Goal: Task Accomplishment & Management: Manage account settings

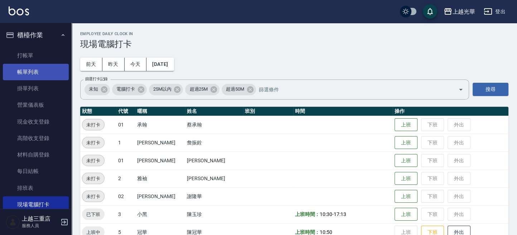
click at [22, 66] on link "帳單列表" at bounding box center [36, 72] width 66 height 16
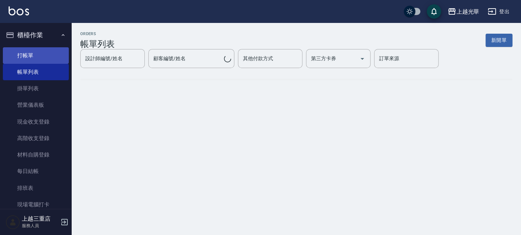
click at [35, 53] on link "打帳單" at bounding box center [36, 55] width 66 height 16
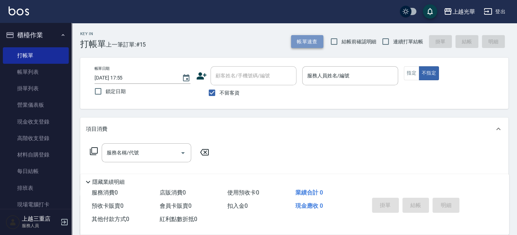
click at [300, 35] on button "帳單速查" at bounding box center [307, 41] width 32 height 13
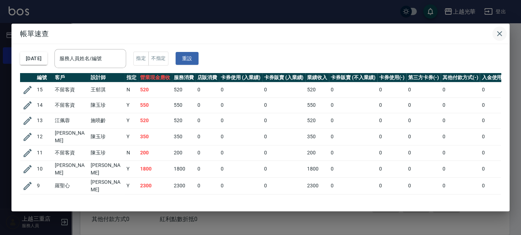
click at [496, 33] on icon "button" at bounding box center [499, 33] width 9 height 9
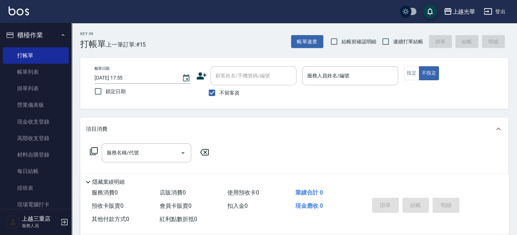
click at [201, 74] on icon at bounding box center [202, 75] width 10 height 7
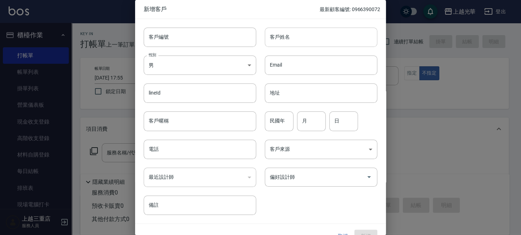
click at [286, 43] on input "客戶姓名" at bounding box center [321, 37] width 113 height 19
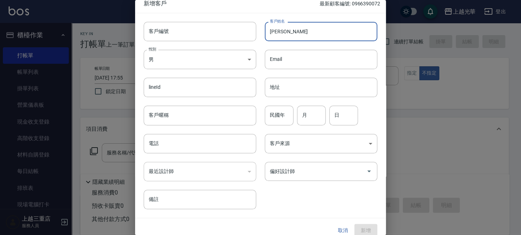
scroll to position [13, 0]
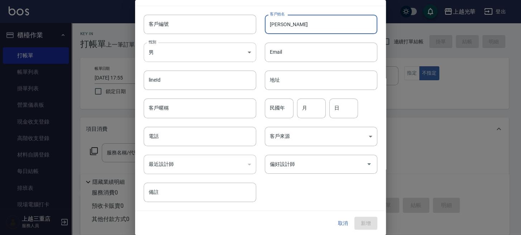
type input "[PERSON_NAME]"
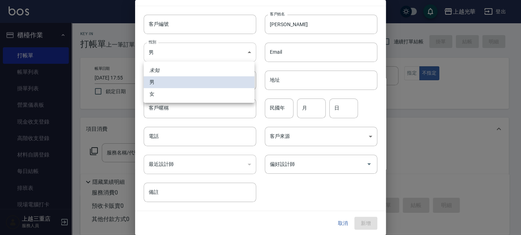
drag, startPoint x: 242, startPoint y: 52, endPoint x: 219, endPoint y: 68, distance: 28.0
click at [241, 52] on body "上越光華 登出 櫃檯作業 打帳單 帳單列表 掛單列表 營業儀表板 現金收支登錄 高階收支登錄 材料自購登錄 每日結帳 排班表 現場電腦打卡 預約管理 預約管理…" at bounding box center [260, 166] width 521 height 332
drag, startPoint x: 197, startPoint y: 88, endPoint x: 205, endPoint y: 89, distance: 8.3
click at [197, 89] on li "女" at bounding box center [199, 94] width 111 height 12
type input "[DEMOGRAPHIC_DATA]"
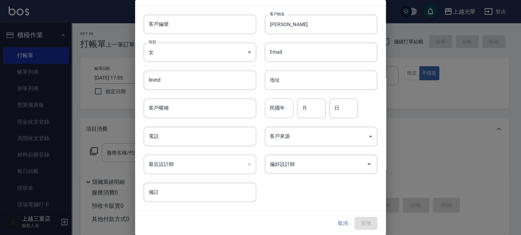
click at [278, 106] on input "民國年" at bounding box center [279, 108] width 29 height 19
type input "59"
type input "10"
type input "0"
type input "17"
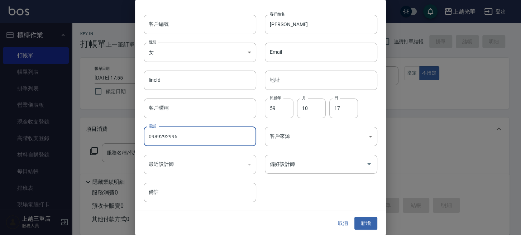
type input "0989292996"
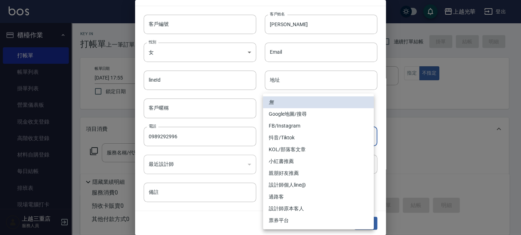
click at [339, 130] on body "上越光華 登出 櫃檯作業 打帳單 帳單列表 掛單列表 營業儀表板 現金收支登錄 高階收支登錄 材料自購登錄 每日結帳 排班表 現場電腦打卡 預約管理 預約管理…" at bounding box center [260, 166] width 521 height 332
click at [318, 125] on li "FB/Instagram" at bounding box center [318, 126] width 111 height 12
type input "FB/Instagram"
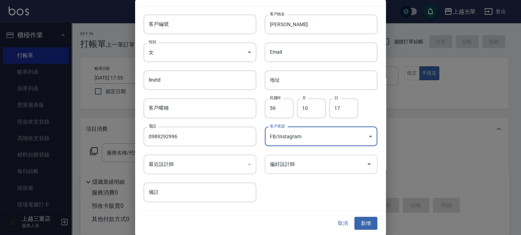
click at [306, 168] on input "偏好設計師" at bounding box center [315, 164] width 95 height 13
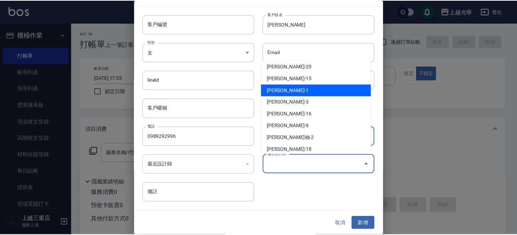
scroll to position [95, 0]
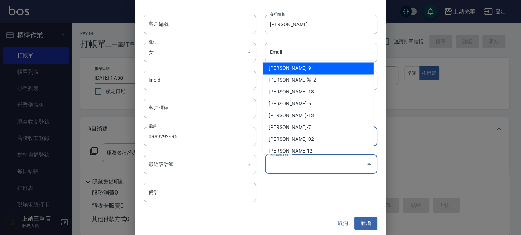
click at [296, 67] on li "[PERSON_NAME]-9" at bounding box center [318, 68] width 111 height 12
type input "施喨齡"
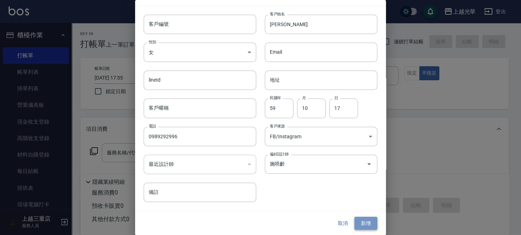
click at [363, 223] on button "新增" at bounding box center [365, 223] width 23 height 13
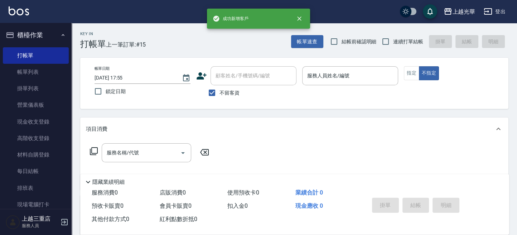
drag, startPoint x: 217, startPoint y: 90, endPoint x: 218, endPoint y: 84, distance: 6.1
click at [216, 91] on input "不留客資" at bounding box center [212, 92] width 15 height 15
checkbox input "false"
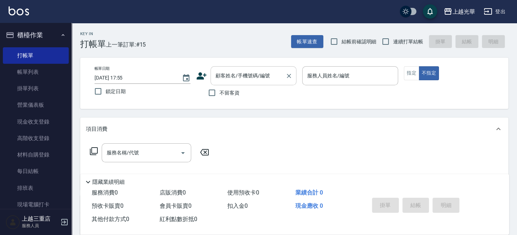
click at [217, 80] on input "顧客姓名/手機號碼/編號" at bounding box center [248, 76] width 69 height 13
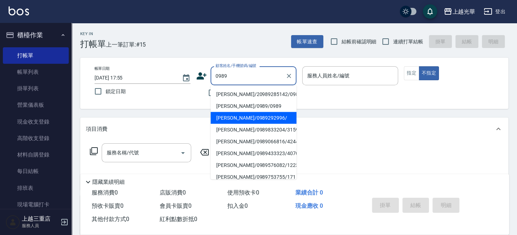
click at [245, 116] on li "[PERSON_NAME]/0989292996/" at bounding box center [254, 118] width 86 height 12
type input "[PERSON_NAME]/0989292996/"
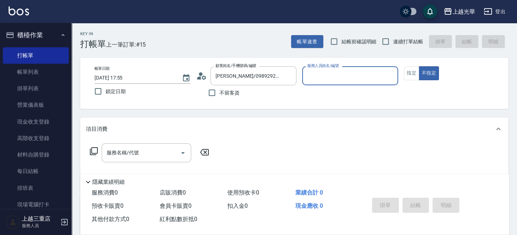
type input "喨喨-9"
drag, startPoint x: 387, startPoint y: 40, endPoint x: 330, endPoint y: 75, distance: 67.1
click at [386, 40] on input "連續打單結帳" at bounding box center [385, 41] width 15 height 15
checkbox input "true"
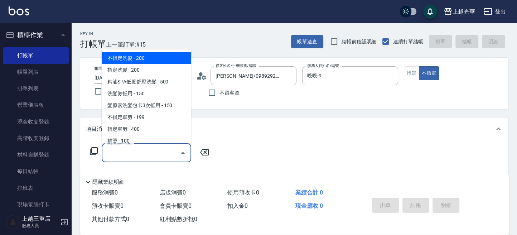
drag, startPoint x: 149, startPoint y: 153, endPoint x: 157, endPoint y: 149, distance: 8.7
click at [149, 153] on input "服務名稱/代號" at bounding box center [141, 153] width 72 height 13
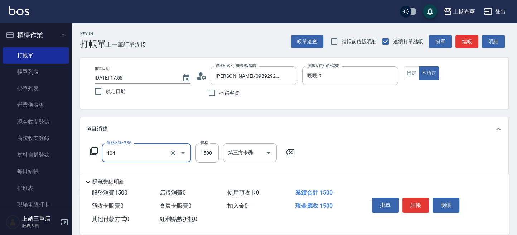
type input "設計染髮(404)"
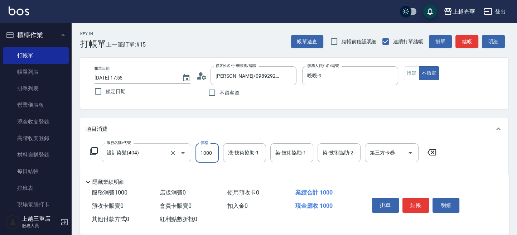
type input "1000"
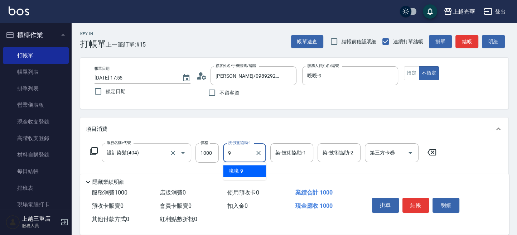
type input "喨喨-9"
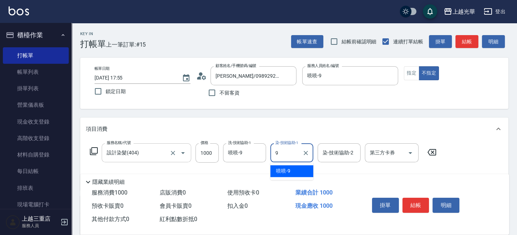
type input "喨喨-9"
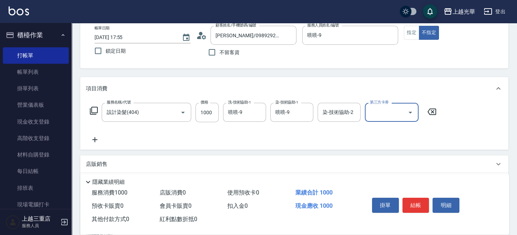
scroll to position [48, 0]
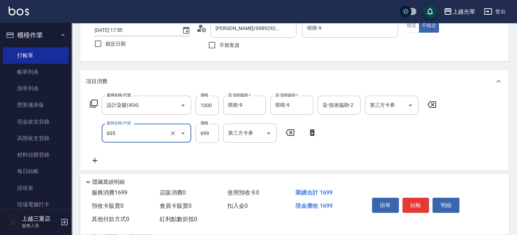
type input "[PERSON_NAME]頭皮冰鎮舒活洗髮(605)"
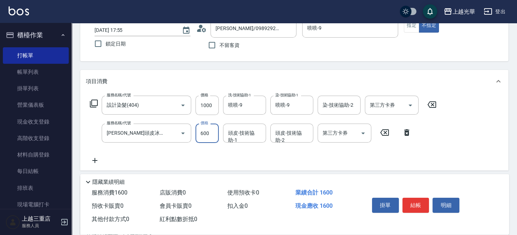
type input "600"
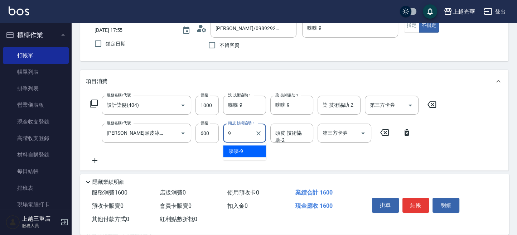
type input "喨喨-9"
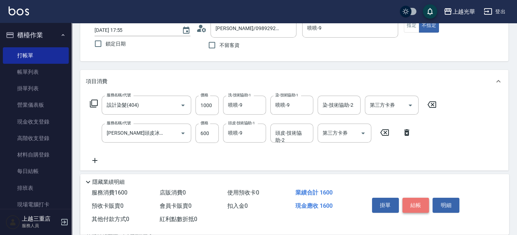
click at [411, 198] on button "結帳" at bounding box center [416, 205] width 27 height 15
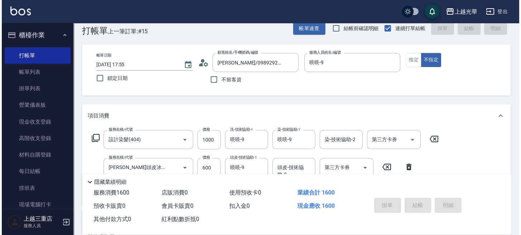
scroll to position [0, 0]
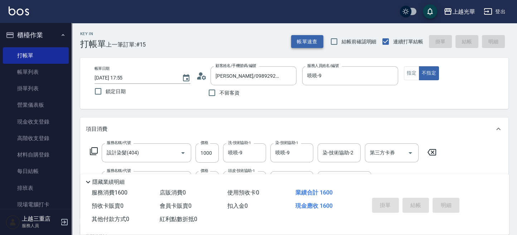
type input "[DATE] 17:56"
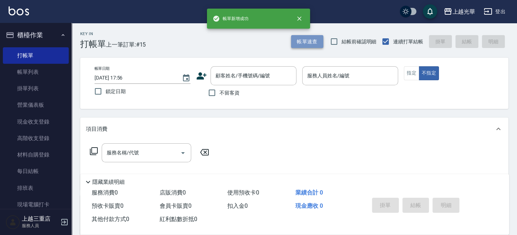
click at [312, 40] on button "帳單速查" at bounding box center [307, 41] width 32 height 13
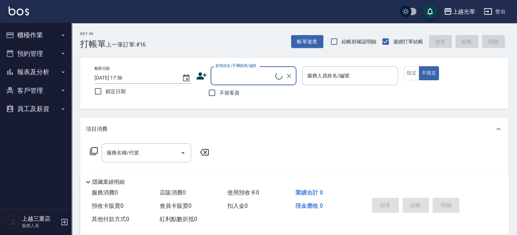
drag, startPoint x: 33, startPoint y: 38, endPoint x: 37, endPoint y: 39, distance: 4.3
click at [33, 38] on button "櫃檯作業" at bounding box center [36, 35] width 66 height 19
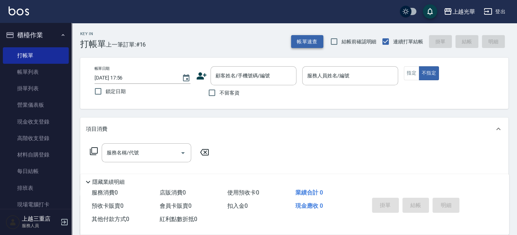
click at [302, 42] on button "帳單速查" at bounding box center [307, 41] width 32 height 13
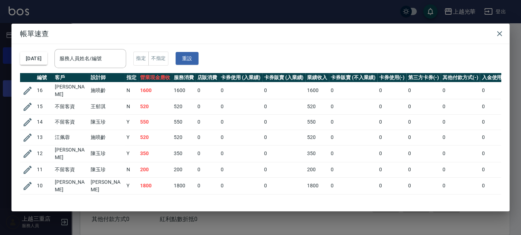
click at [25, 84] on button "button" at bounding box center [28, 91] width 14 height 14
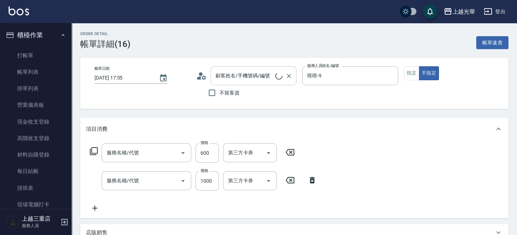
type input "[DATE] 17:55"
type input "喨喨-9"
type input "[PERSON_NAME]頭皮冰鎮舒活洗髮(605)"
type input "設計染髮(404)"
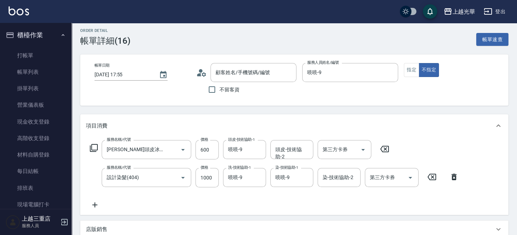
type input "[PERSON_NAME]/0989292996/"
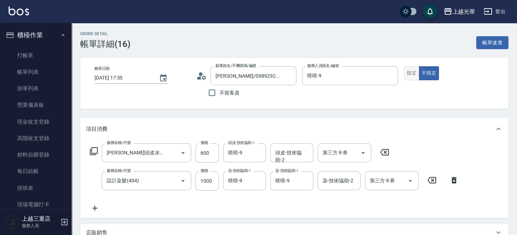
drag, startPoint x: 409, startPoint y: 66, endPoint x: 409, endPoint y: 73, distance: 7.2
click at [409, 66] on button "指定" at bounding box center [411, 73] width 15 height 14
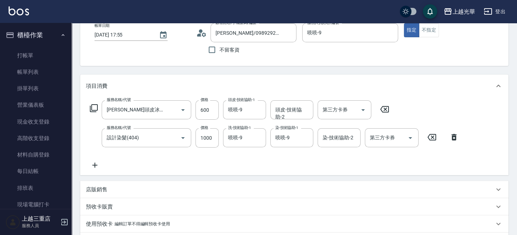
scroll to position [168, 0]
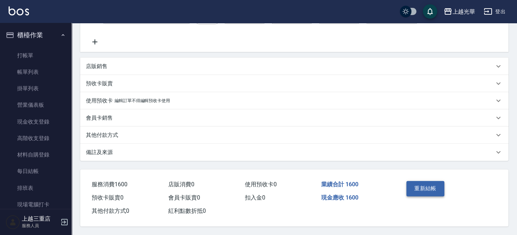
click at [421, 187] on button "重新結帳" at bounding box center [426, 188] width 38 height 15
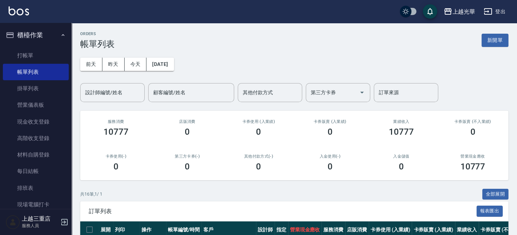
drag, startPoint x: 501, startPoint y: 39, endPoint x: 453, endPoint y: 40, distance: 48.4
click at [501, 39] on button "新開單" at bounding box center [495, 40] width 27 height 13
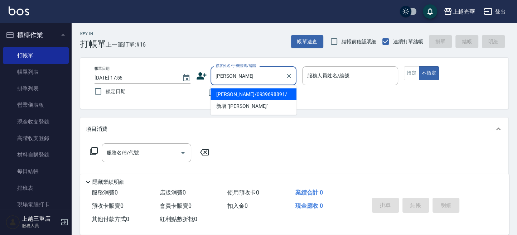
click at [229, 95] on li "吳心華/0939698891/" at bounding box center [254, 94] width 86 height 12
type input "吳心華/0939698891/"
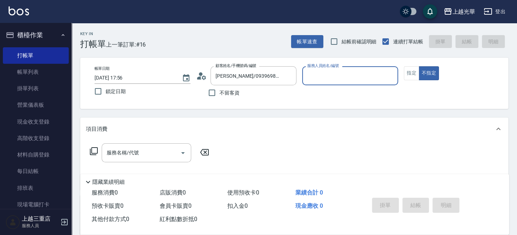
type input "喨喨-9"
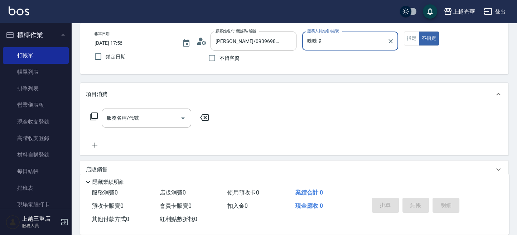
scroll to position [48, 0]
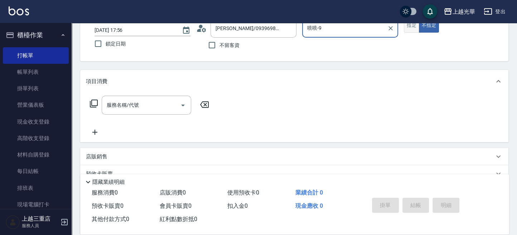
click at [407, 30] on button "指定" at bounding box center [411, 26] width 15 height 14
click at [162, 109] on input "服務名稱/代號" at bounding box center [141, 105] width 72 height 13
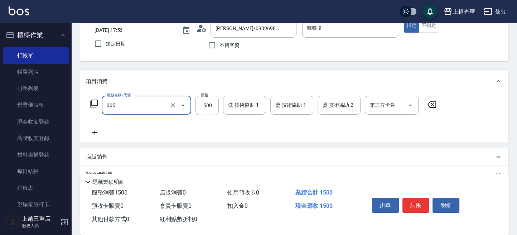
type input "設計燙髮1500(305)"
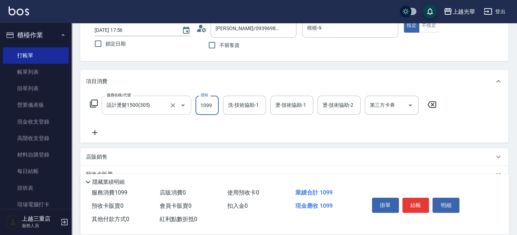
type input "1099"
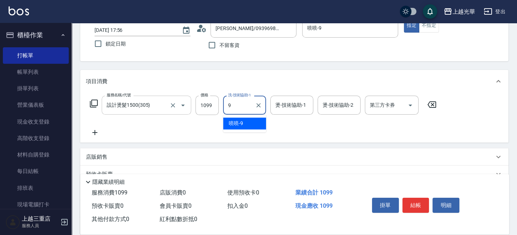
type input "喨喨-9"
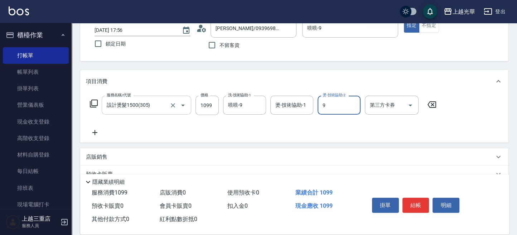
type input "喨喨-9"
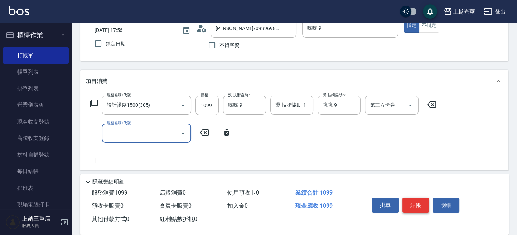
click at [405, 199] on button "結帳" at bounding box center [416, 205] width 27 height 15
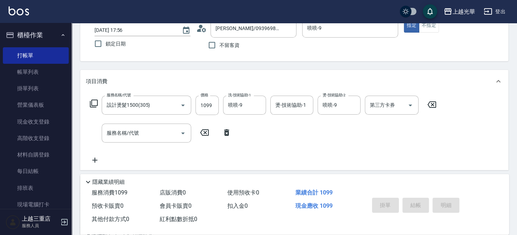
type input "2025/09/24 17:57"
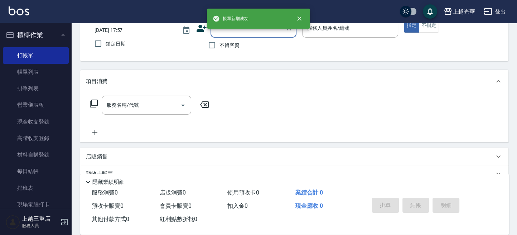
scroll to position [0, 0]
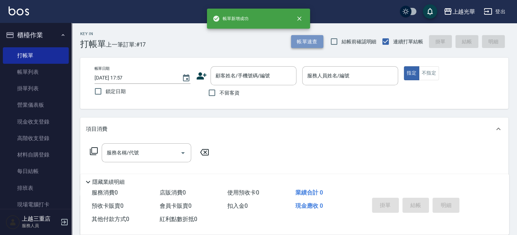
click at [310, 43] on button "帳單速查" at bounding box center [307, 41] width 32 height 13
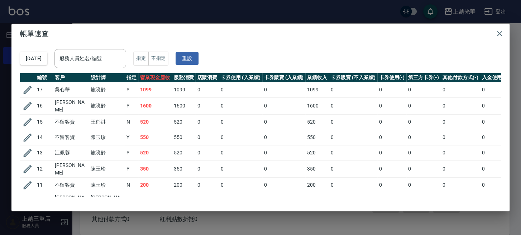
drag, startPoint x: 117, startPoint y: 56, endPoint x: 140, endPoint y: 54, distance: 23.7
click at [119, 56] on input "服務人員姓名/編號" at bounding box center [90, 58] width 65 height 13
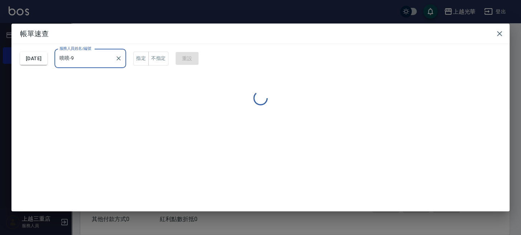
type input "喨喨-9"
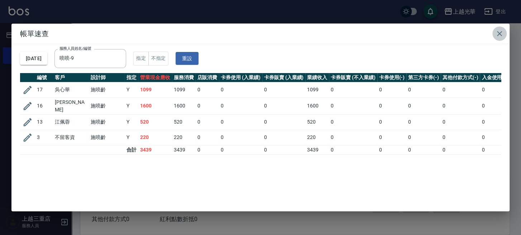
click at [503, 29] on icon "button" at bounding box center [499, 33] width 9 height 9
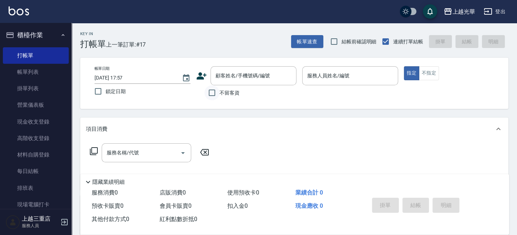
drag, startPoint x: 207, startPoint y: 90, endPoint x: 214, endPoint y: 90, distance: 7.5
click at [209, 89] on input "不留客資" at bounding box center [212, 92] width 15 height 15
checkbox input "true"
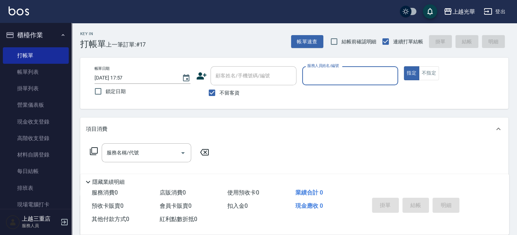
click at [331, 83] on div "服務人員姓名/編號" at bounding box center [350, 75] width 96 height 19
type input "冠華-5"
type button "true"
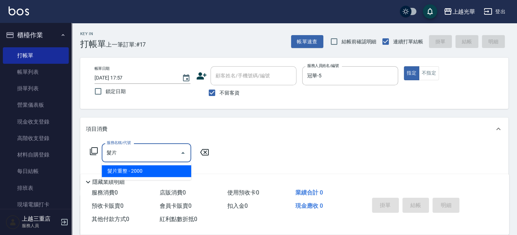
click at [158, 173] on span "髮片重整 - 2000" at bounding box center [147, 171] width 90 height 12
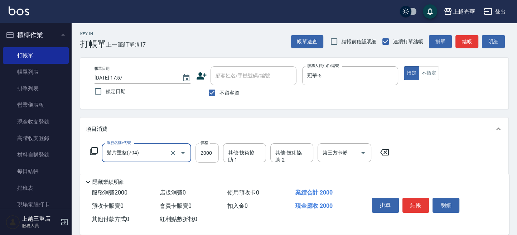
type input "髮片重整(704)"
click at [211, 152] on input "2000" at bounding box center [207, 152] width 23 height 19
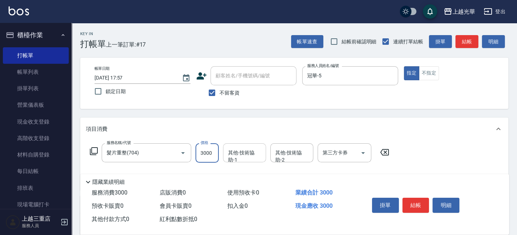
type input "3000"
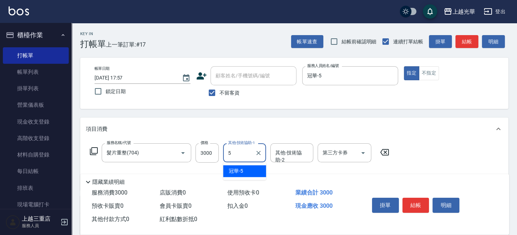
type input "冠華-5"
drag, startPoint x: 471, startPoint y: 82, endPoint x: 472, endPoint y: 29, distance: 52.3
click at [473, 78] on div "帳單日期 2025/09/24 17:57 鎖定日期 顧客姓名/手機號碼/編號 顧客姓名/手機號碼/編號 不留客資 服務人員姓名/編號 冠華-5 服務人員姓名…" at bounding box center [294, 83] width 411 height 34
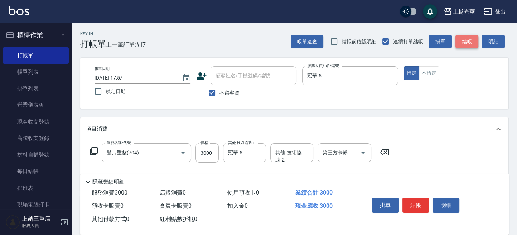
click at [463, 42] on button "結帳" at bounding box center [467, 41] width 23 height 13
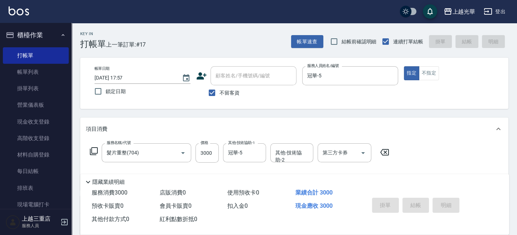
type input "2025/09/24 17:58"
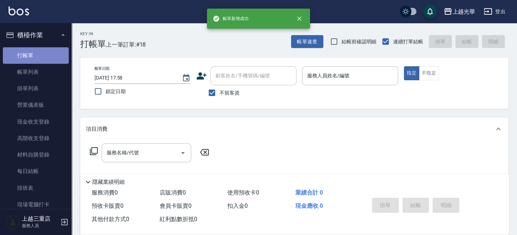
click at [53, 61] on link "打帳單" at bounding box center [36, 55] width 66 height 16
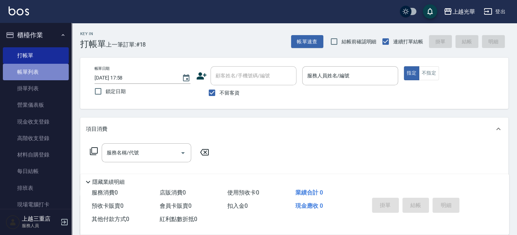
click at [48, 69] on link "帳單列表" at bounding box center [36, 72] width 66 height 16
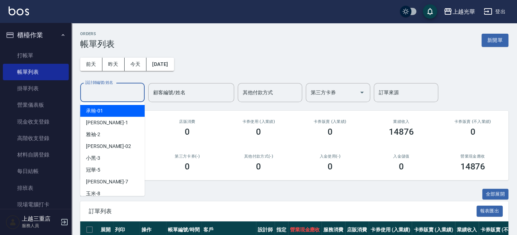
click at [117, 99] on input "設計師編號/姓名" at bounding box center [112, 92] width 58 height 13
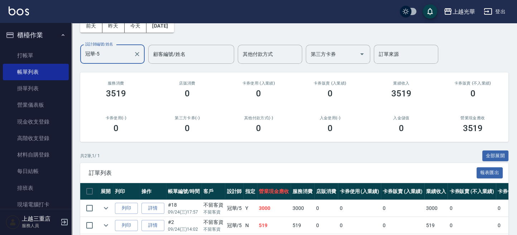
scroll to position [72, 0]
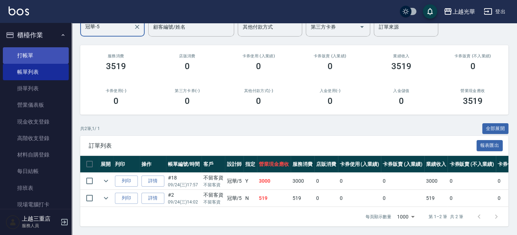
type input "冠華-5"
click at [41, 58] on link "打帳單" at bounding box center [36, 55] width 66 height 16
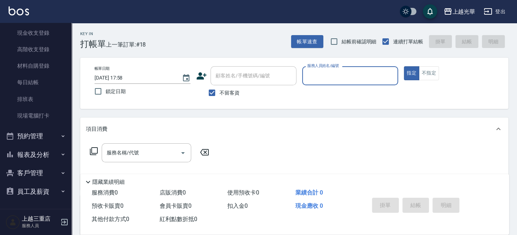
click at [39, 152] on button "報表及分析" at bounding box center [36, 154] width 66 height 19
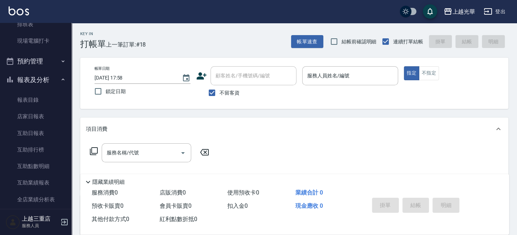
scroll to position [232, 0]
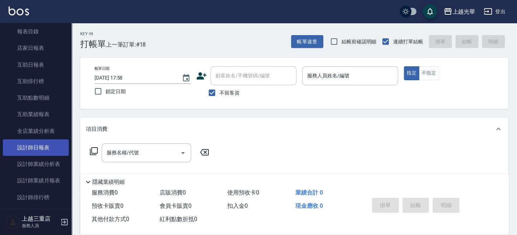
click at [47, 150] on link "設計師日報表" at bounding box center [36, 147] width 66 height 16
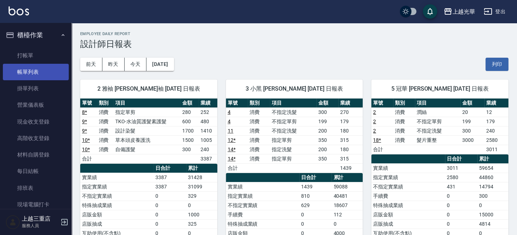
click at [54, 72] on link "帳單列表" at bounding box center [36, 72] width 66 height 16
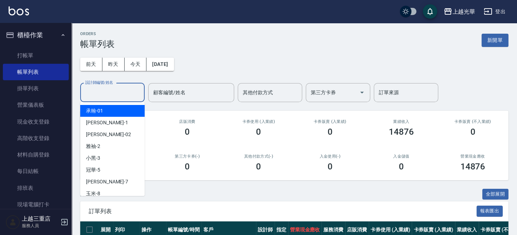
click at [115, 94] on input "設計師編號/姓名" at bounding box center [112, 92] width 58 height 13
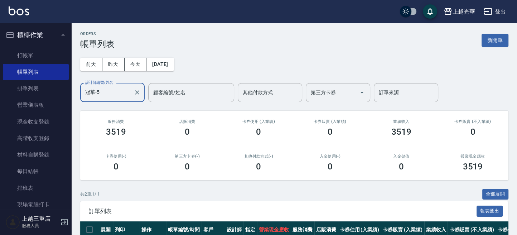
scroll to position [72, 0]
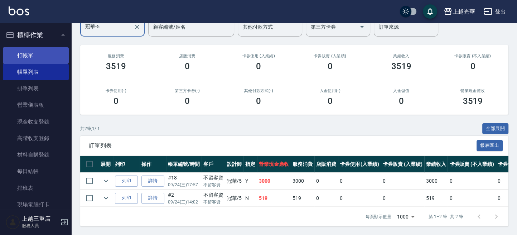
type input "冠華-5"
click at [54, 54] on link "打帳單" at bounding box center [36, 55] width 66 height 16
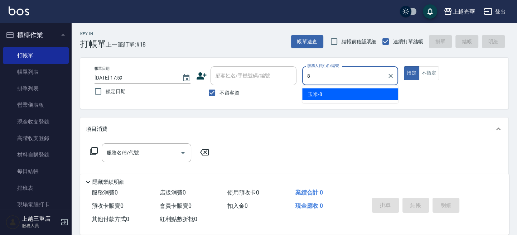
type input "玉米-8"
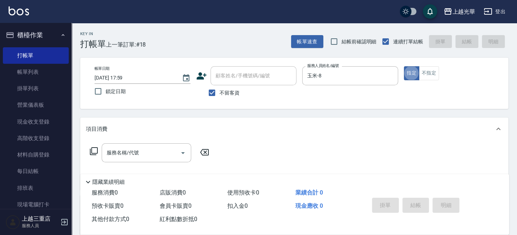
type button "true"
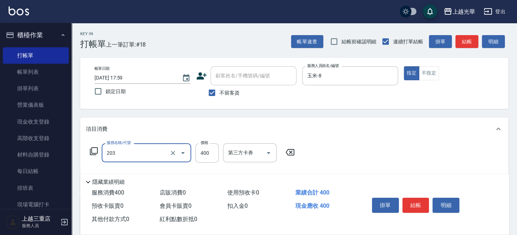
type input "指定單剪(203)"
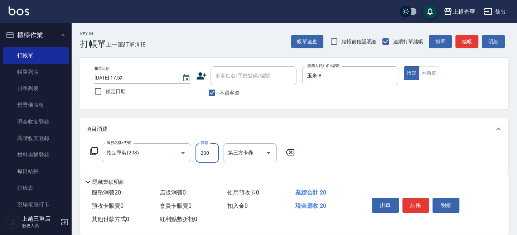
type input "200"
click at [471, 38] on button "結帳" at bounding box center [467, 41] width 23 height 13
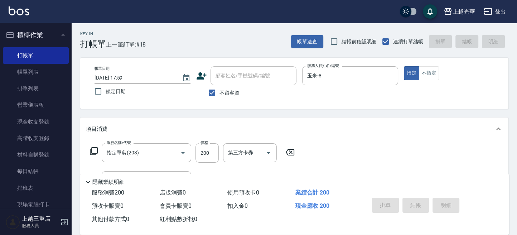
type input "2025/09/24 18:04"
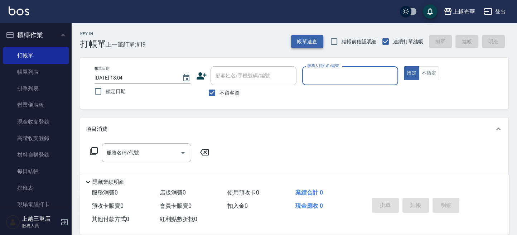
drag, startPoint x: 311, startPoint y: 44, endPoint x: 304, endPoint y: 44, distance: 7.5
click at [304, 44] on button "帳單速查" at bounding box center [307, 41] width 32 height 13
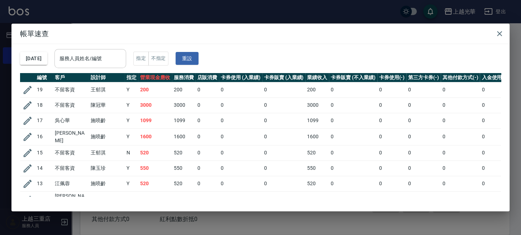
click at [123, 67] on div "服務人員姓名/編號" at bounding box center [90, 58] width 72 height 19
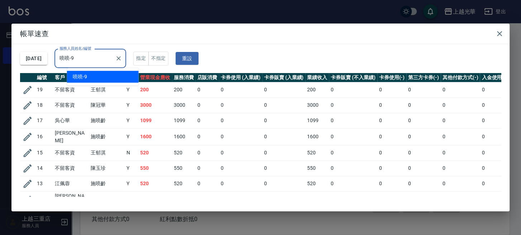
type input "喨喨-9"
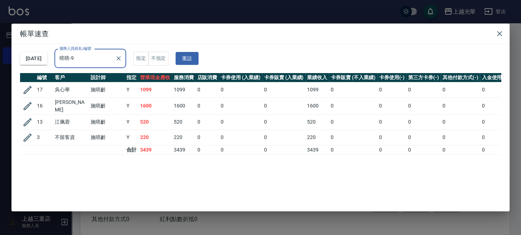
drag, startPoint x: 503, startPoint y: 32, endPoint x: 388, endPoint y: 32, distance: 114.3
click at [501, 32] on icon "button" at bounding box center [499, 33] width 9 height 9
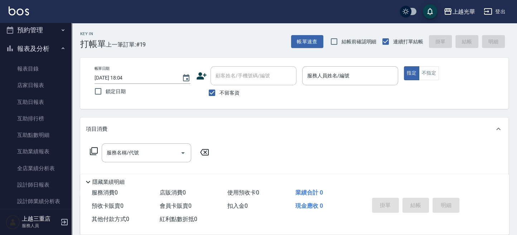
scroll to position [239, 0]
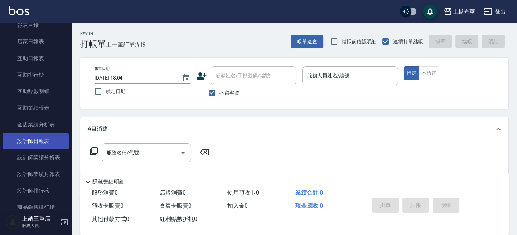
click at [35, 135] on link "設計師日報表" at bounding box center [36, 141] width 66 height 16
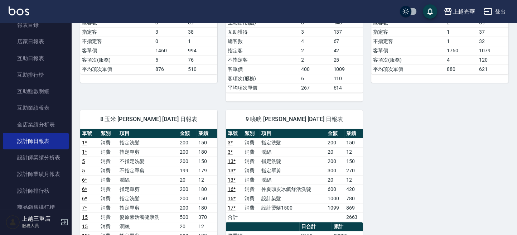
scroll to position [287, 0]
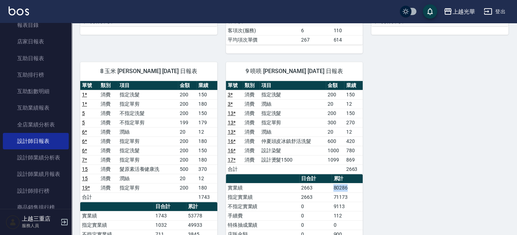
drag, startPoint x: 331, startPoint y: 185, endPoint x: 354, endPoint y: 186, distance: 23.0
click at [353, 186] on tr "實業績 2663 80286" at bounding box center [294, 187] width 137 height 9
click at [354, 186] on td "80286" at bounding box center [347, 187] width 31 height 9
click at [388, 185] on div "2 雅袖 林雅袖 09/24/2025 日報表 單號 類別 項目 金額 業績 8 * 消費 指定單剪 280 252 9 * 消費 TKO-水油質護髮素護髮 …" at bounding box center [290, 72] width 437 height 576
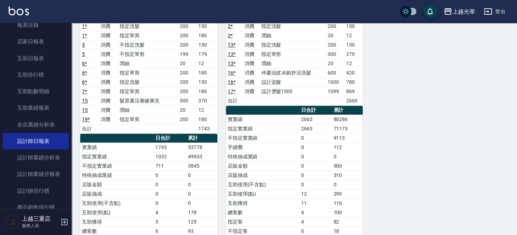
scroll to position [382, 0]
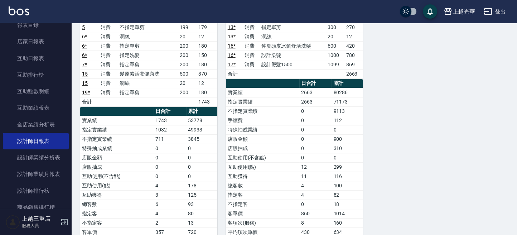
drag, startPoint x: 362, startPoint y: 123, endPoint x: 360, endPoint y: 119, distance: 4.3
click at [362, 125] on td "0" at bounding box center [347, 129] width 31 height 9
drag, startPoint x: 332, startPoint y: 90, endPoint x: 355, endPoint y: 115, distance: 34.2
click at [355, 115] on tbody "實業績 2663 80286 指定實業績 2663 71173 不指定實業績 0 9113 手續費 0 112 特殊抽成業績 0 0 店販金額 0 900 店…" at bounding box center [294, 162] width 137 height 149
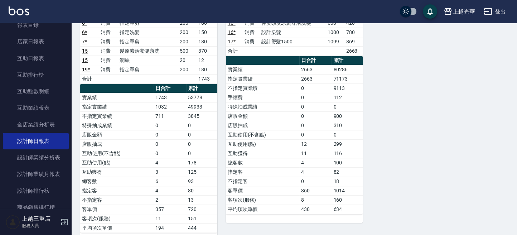
scroll to position [415, 0]
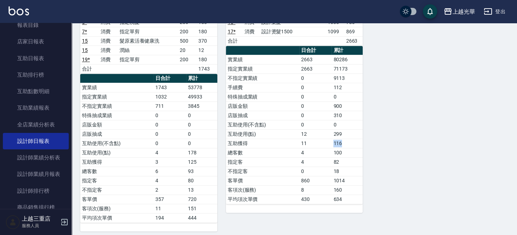
drag, startPoint x: 335, startPoint y: 142, endPoint x: 346, endPoint y: 142, distance: 10.8
click at [346, 142] on td "116" at bounding box center [347, 143] width 31 height 9
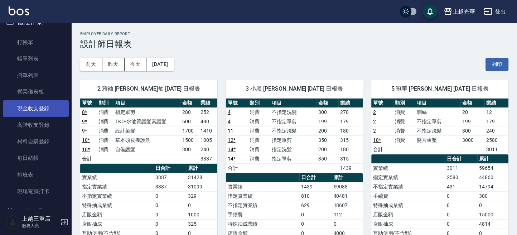
scroll to position [0, 0]
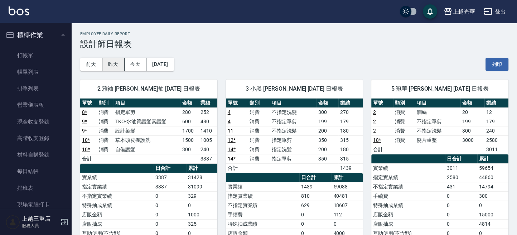
click at [110, 61] on button "昨天" at bounding box center [113, 64] width 22 height 13
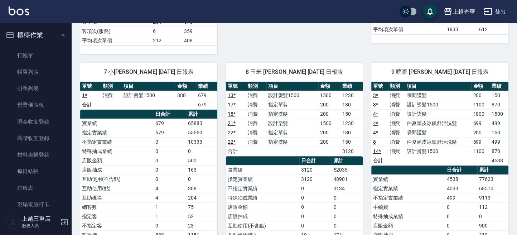
scroll to position [287, 0]
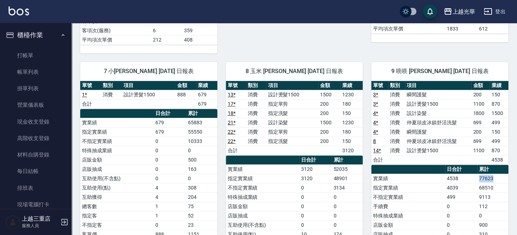
drag, startPoint x: 479, startPoint y: 176, endPoint x: 476, endPoint y: 186, distance: 10.5
click at [493, 176] on td "77623" at bounding box center [493, 178] width 31 height 9
click at [445, 192] on tr "不指定實業績 499 9113" at bounding box center [440, 196] width 137 height 9
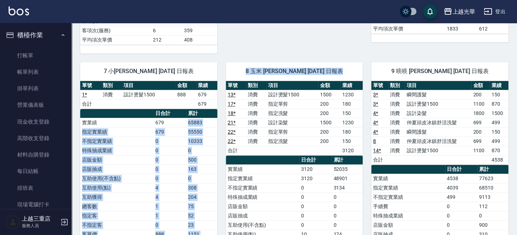
drag, startPoint x: 199, startPoint y: 121, endPoint x: 226, endPoint y: 129, distance: 27.7
click at [223, 126] on div "1 小詹 詹振銓 09/23/2025 日報表 單號 類別 項目 金額 業績 5 * 消費 指定單剪 300 270 6 * 消費 指定單剪 200 180 …" at bounding box center [290, 172] width 437 height 777
click at [228, 131] on link "22 *" at bounding box center [232, 132] width 8 height 6
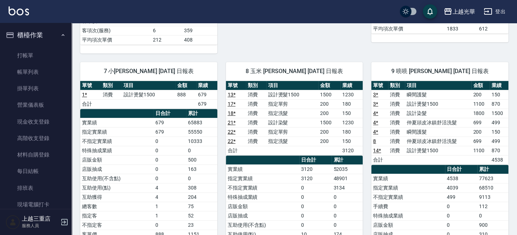
click at [265, 90] on td "消費" at bounding box center [256, 94] width 20 height 9
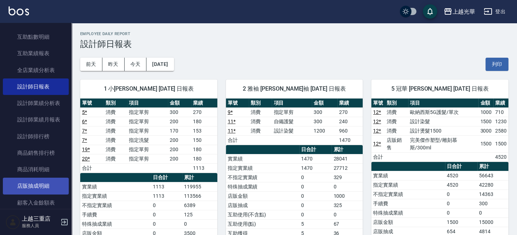
scroll to position [239, 0]
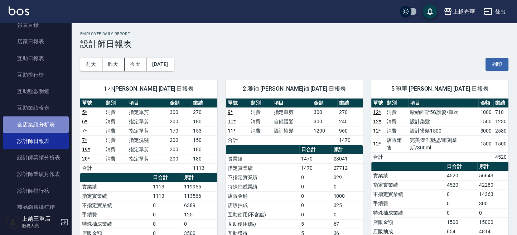
click at [45, 124] on link "全店業績分析表" at bounding box center [36, 124] width 66 height 16
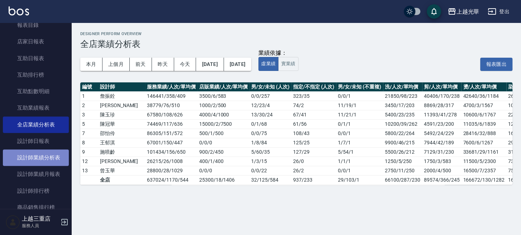
click at [52, 157] on link "設計師業績分析表" at bounding box center [36, 157] width 66 height 16
